Goal: Task Accomplishment & Management: Use online tool/utility

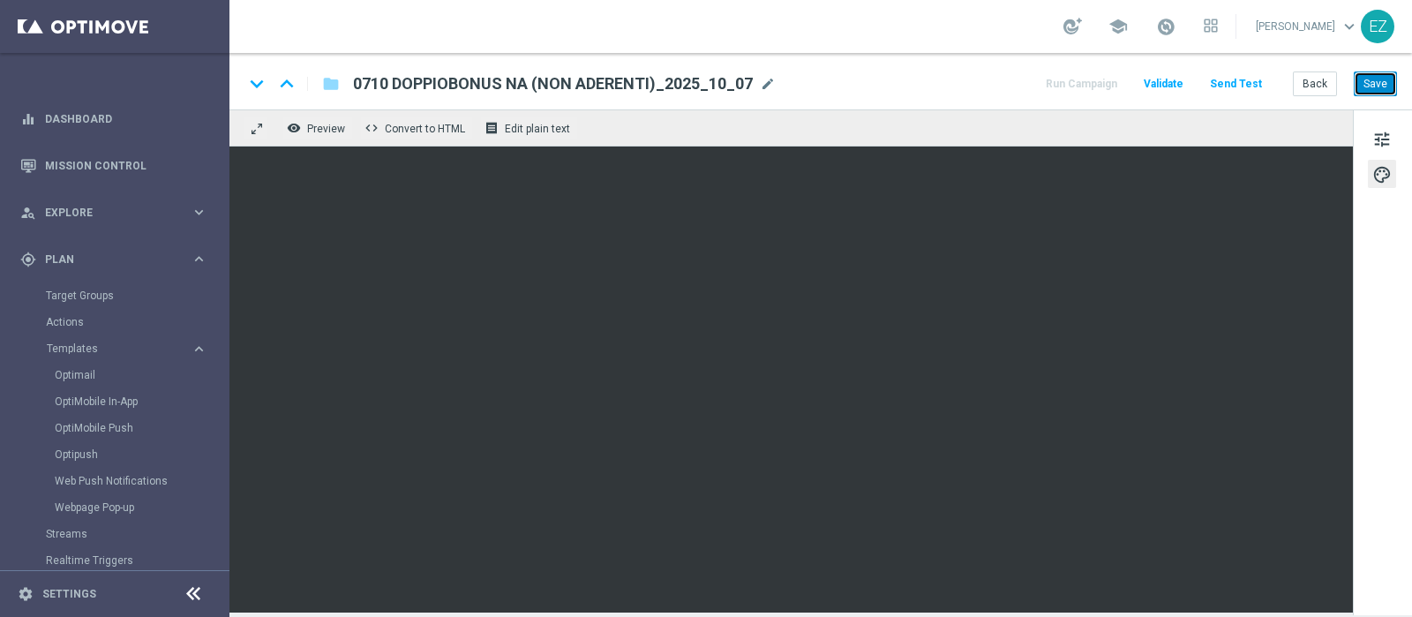
click at [1383, 78] on button "Save" at bounding box center [1374, 83] width 43 height 25
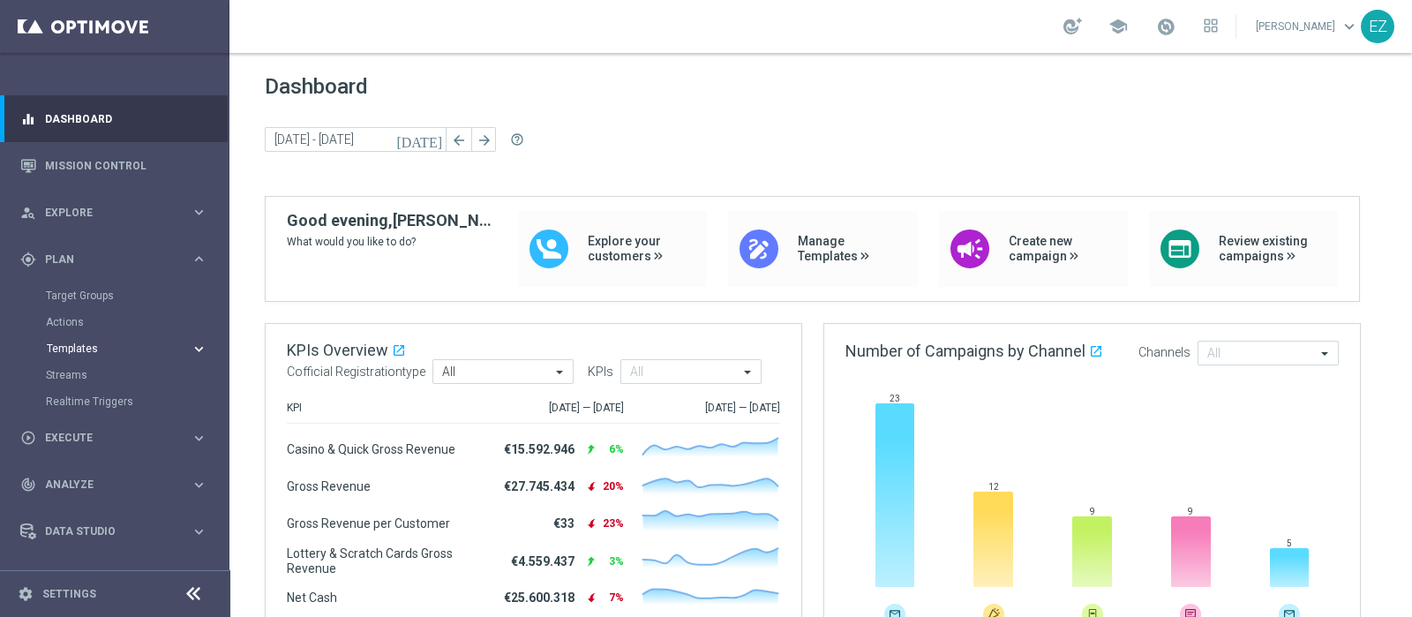
click at [74, 351] on span "Templates" at bounding box center [110, 348] width 126 height 11
click at [78, 375] on link "Optimail" at bounding box center [119, 375] width 129 height 14
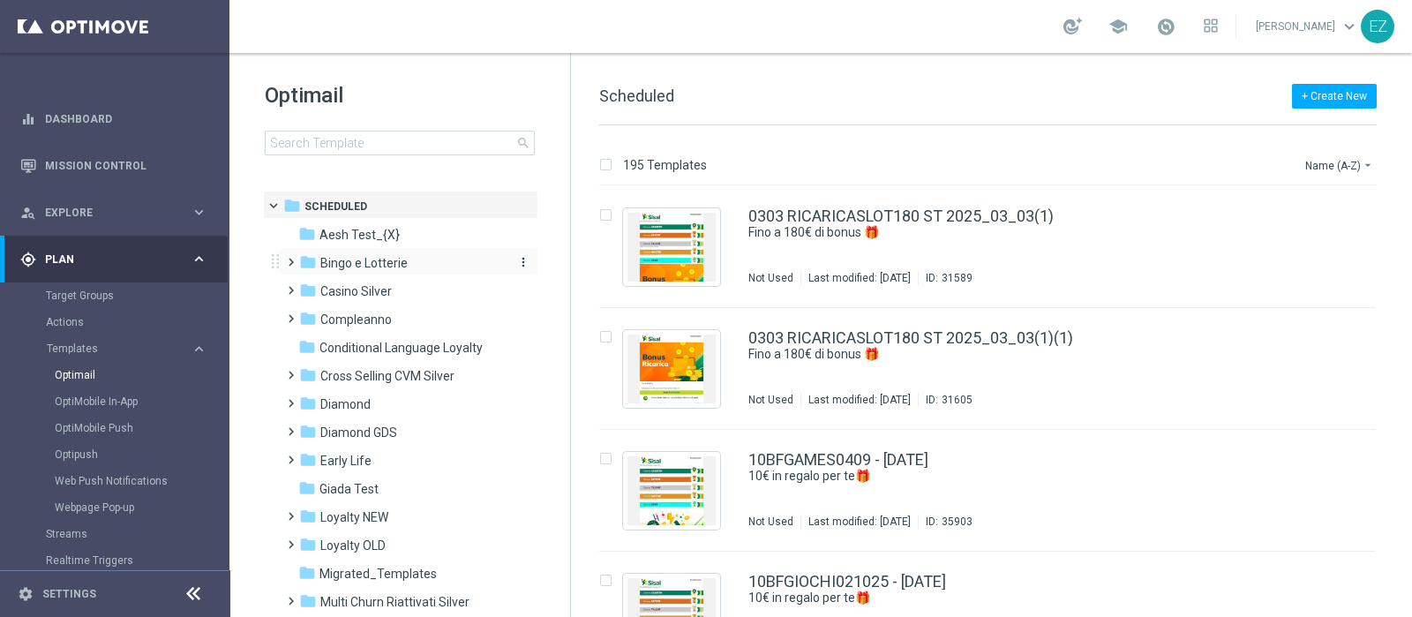
click at [388, 256] on span "Bingo e Lotterie" at bounding box center [363, 263] width 87 height 16
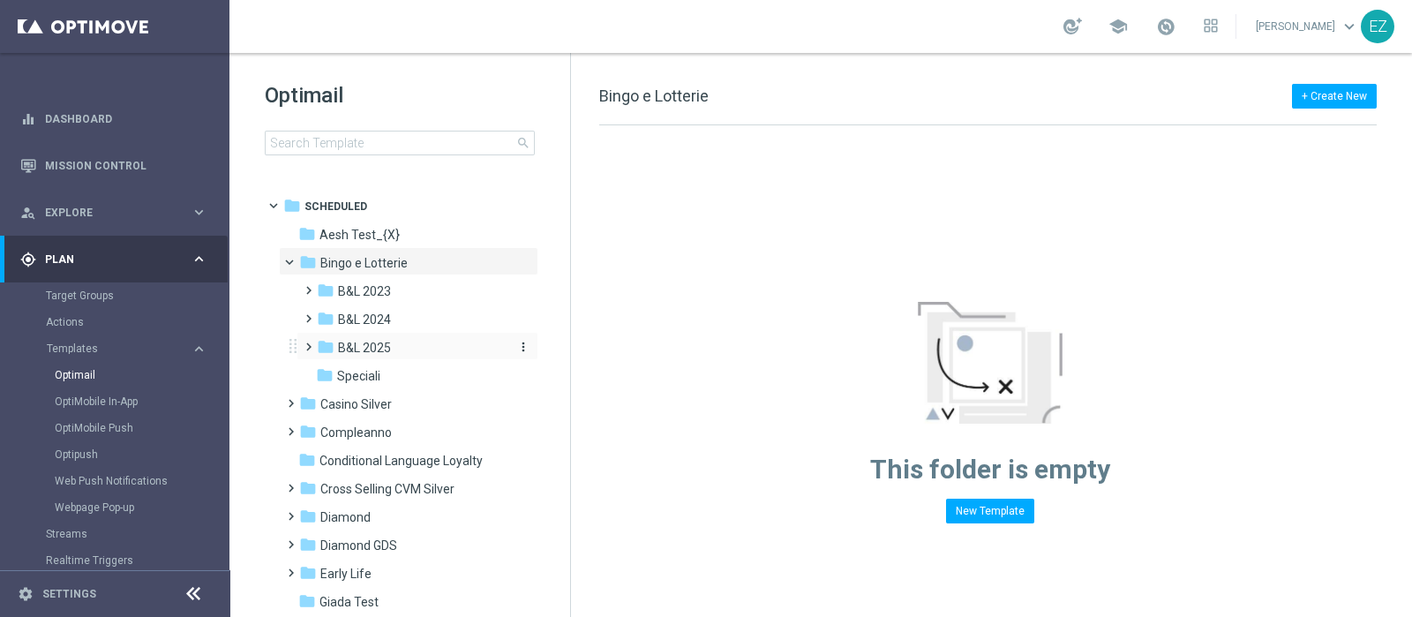
click at [371, 349] on span "B&L 2025" at bounding box center [364, 348] width 53 height 16
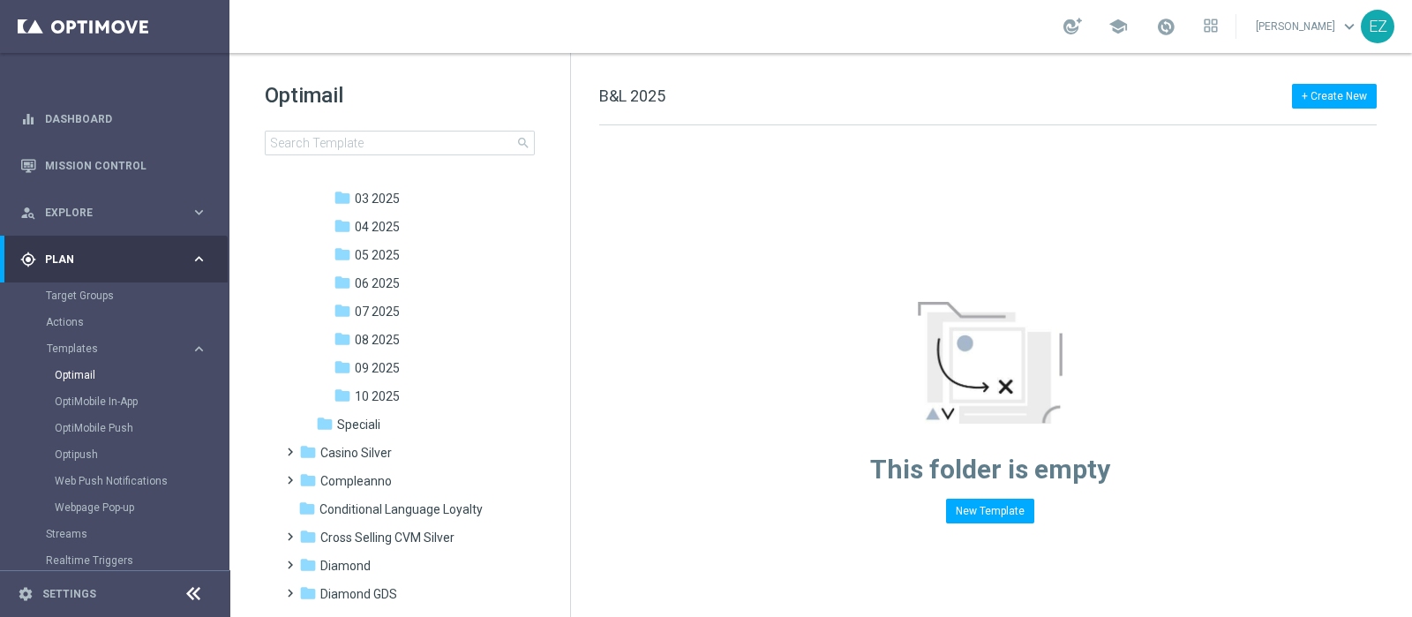
scroll to position [235, 0]
click at [361, 400] on span "10 2025" at bounding box center [377, 395] width 45 height 16
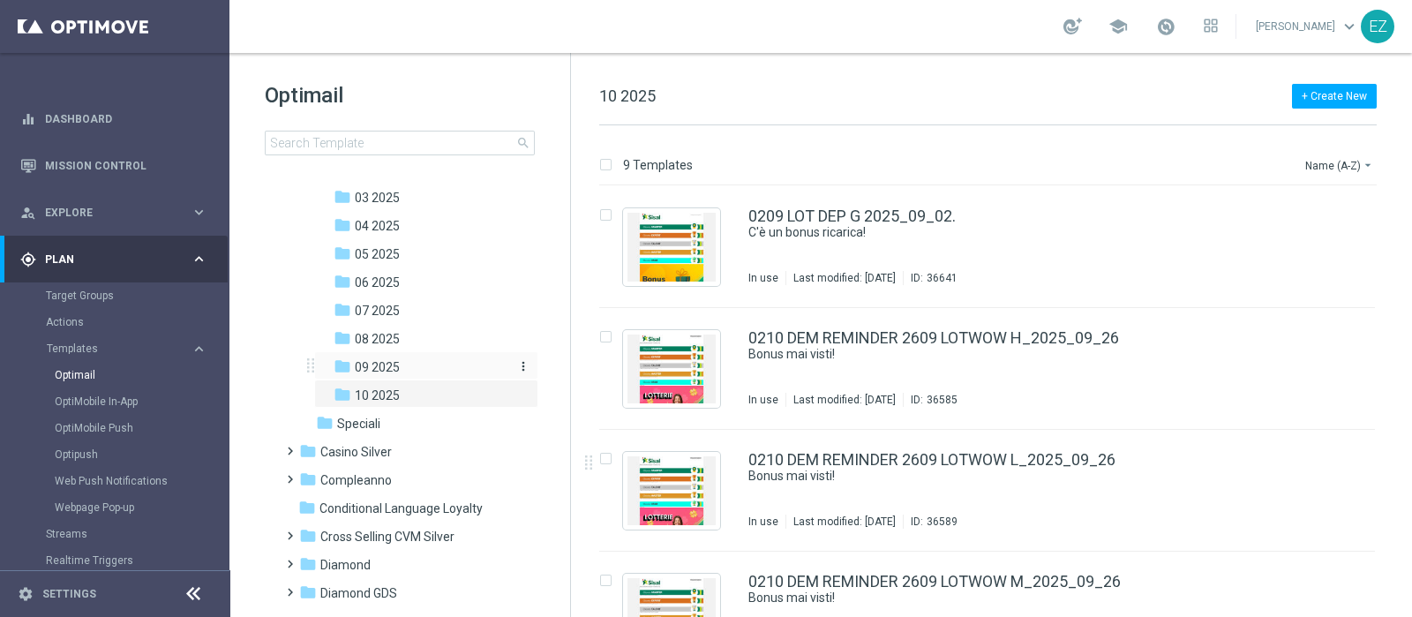
click at [382, 361] on span "09 2025" at bounding box center [377, 367] width 45 height 16
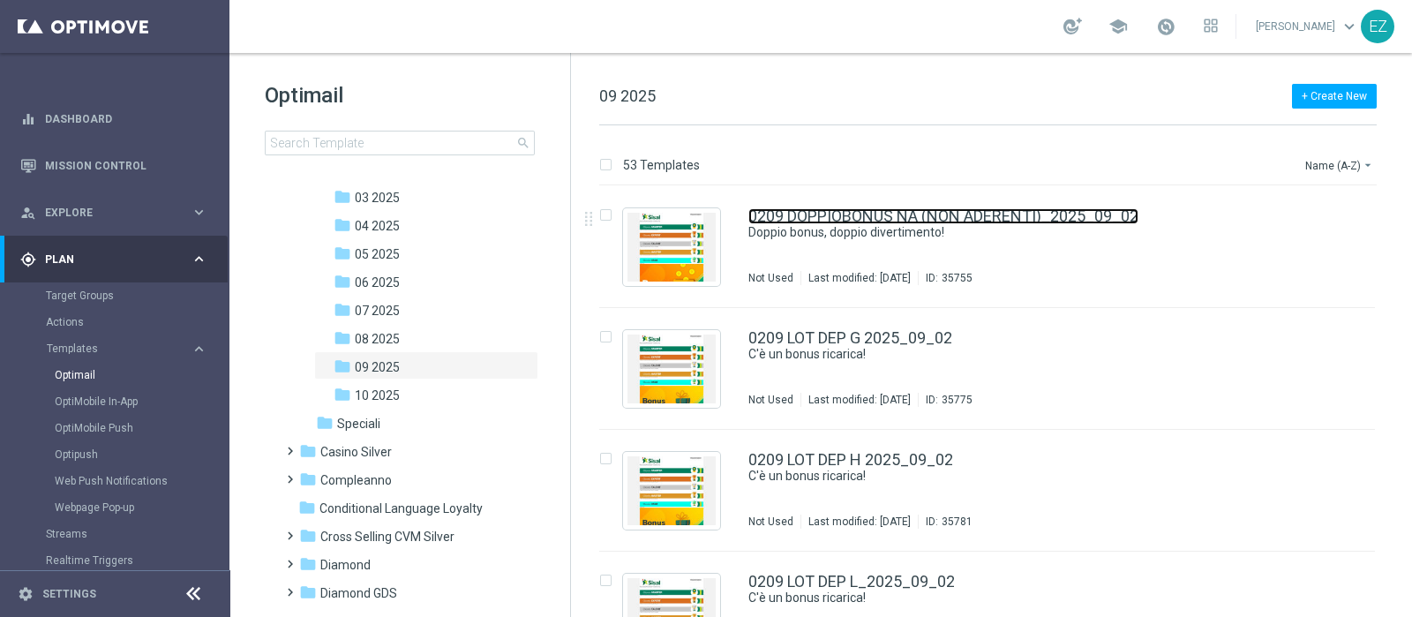
drag, startPoint x: 887, startPoint y: 216, endPoint x: 896, endPoint y: 2, distance: 214.6
click at [887, 215] on link "0209 DOPPIOBONUS NA (NON ADERENTI)_2025_09_02" at bounding box center [943, 216] width 390 height 16
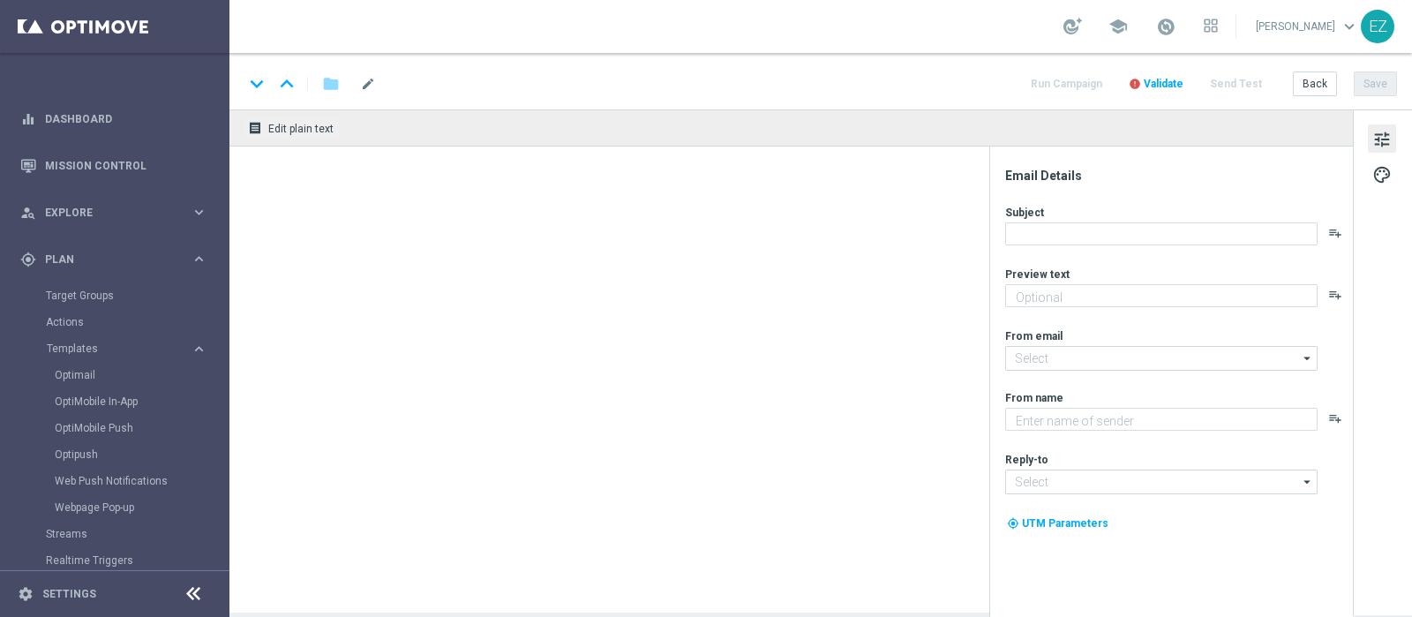
type textarea "Subito 1€ di bonus e poi..."
type input "[EMAIL_ADDRESS][DOMAIN_NAME]"
type textarea "Sisal"
type input "[EMAIL_ADDRESS][DOMAIN_NAME]"
